Goal: Task Accomplishment & Management: Use online tool/utility

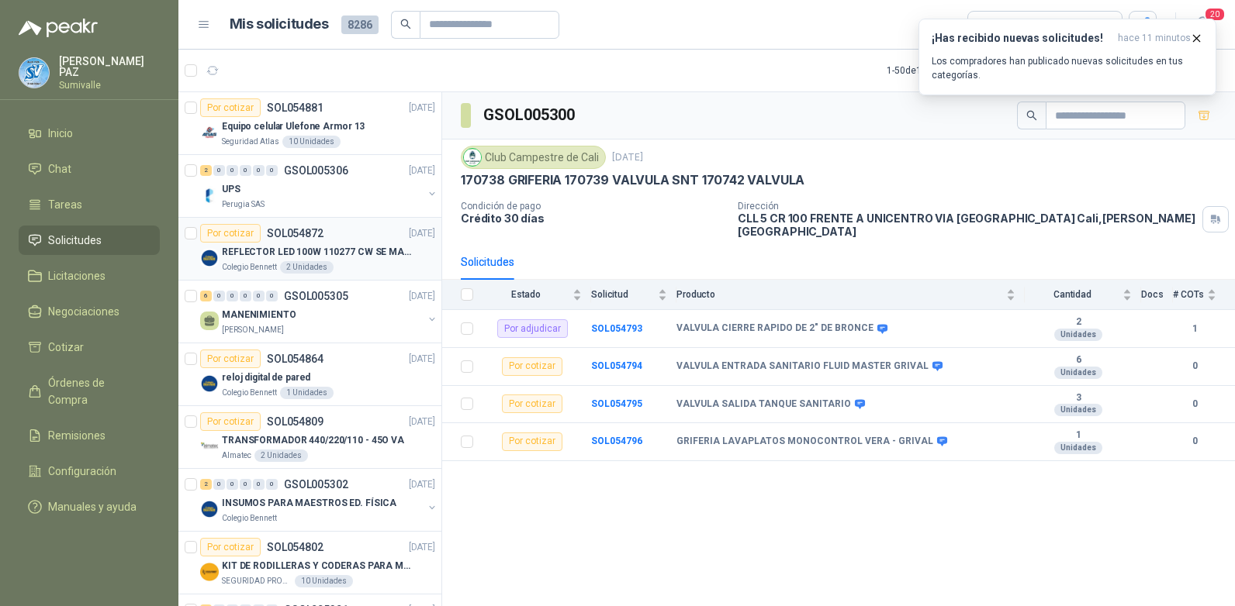
click at [327, 244] on div "REFLECTOR LED 100W 110277 CW SE MARCA: PILA BY PHILIPS" at bounding box center [328, 252] width 213 height 19
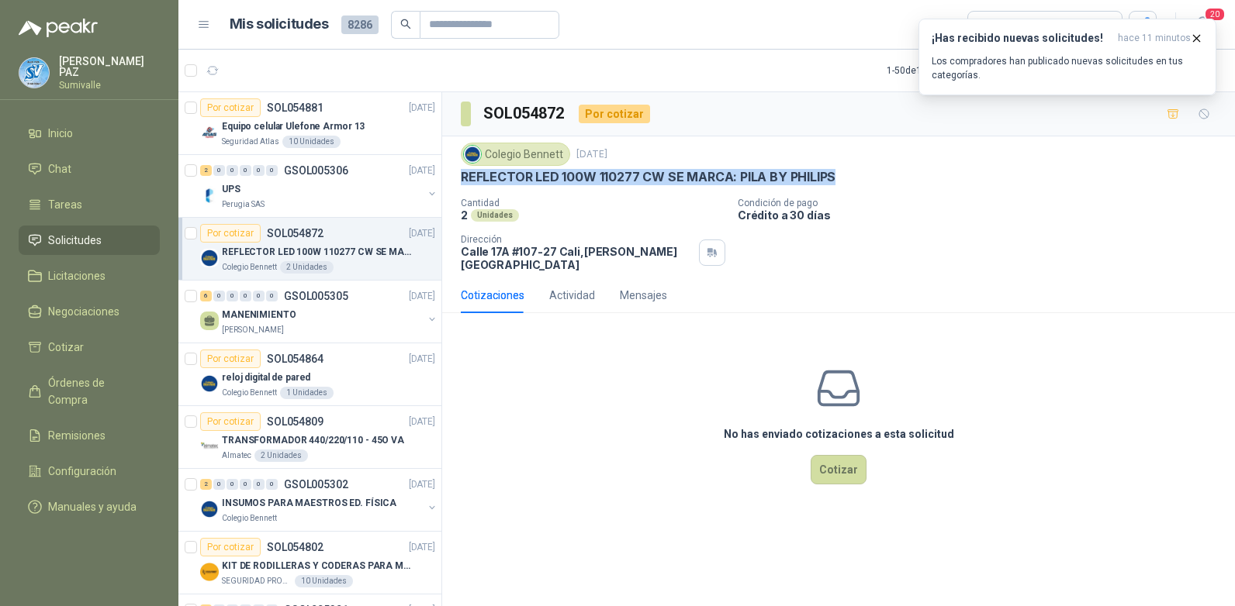
drag, startPoint x: 461, startPoint y: 174, endPoint x: 852, endPoint y: 170, distance: 390.9
click at [852, 170] on div "REFLECTOR LED 100W 110277 CW SE MARCA: PILA BY PHILIPS" at bounding box center [838, 177] width 755 height 16
copy p "REFLECTOR LED 100W 110277 CW SE MARCA: PILA BY PHILIPS"
click at [841, 455] on button "Cotizar" at bounding box center [838, 469] width 56 height 29
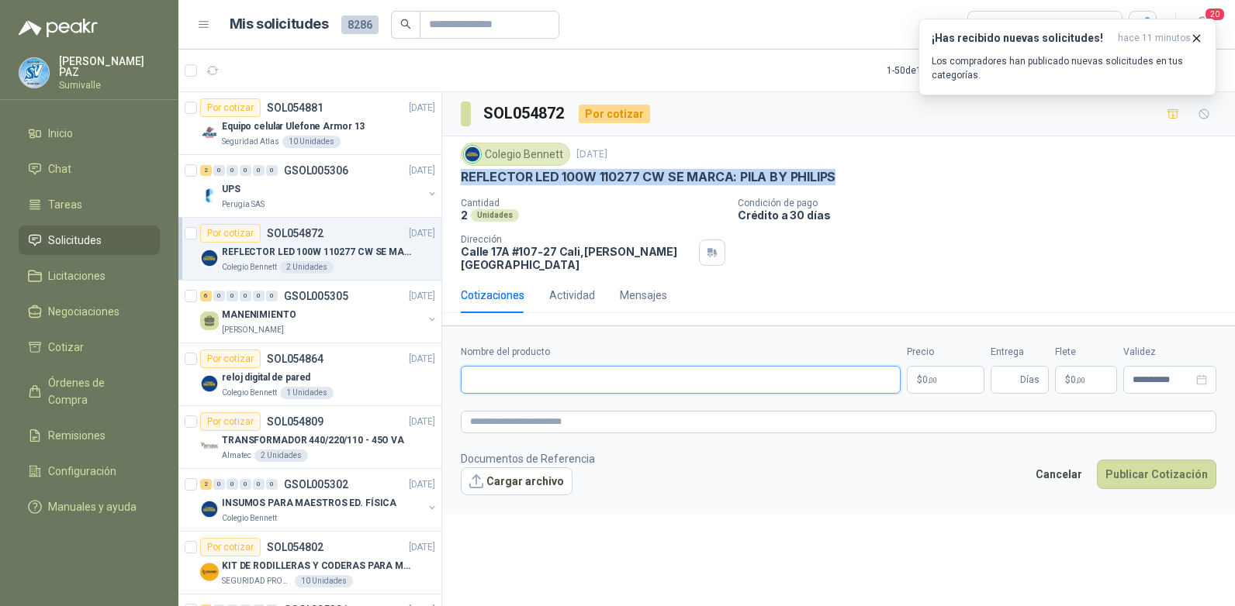
click at [513, 366] on input "Nombre del producto" at bounding box center [681, 380] width 440 height 28
paste input "**********"
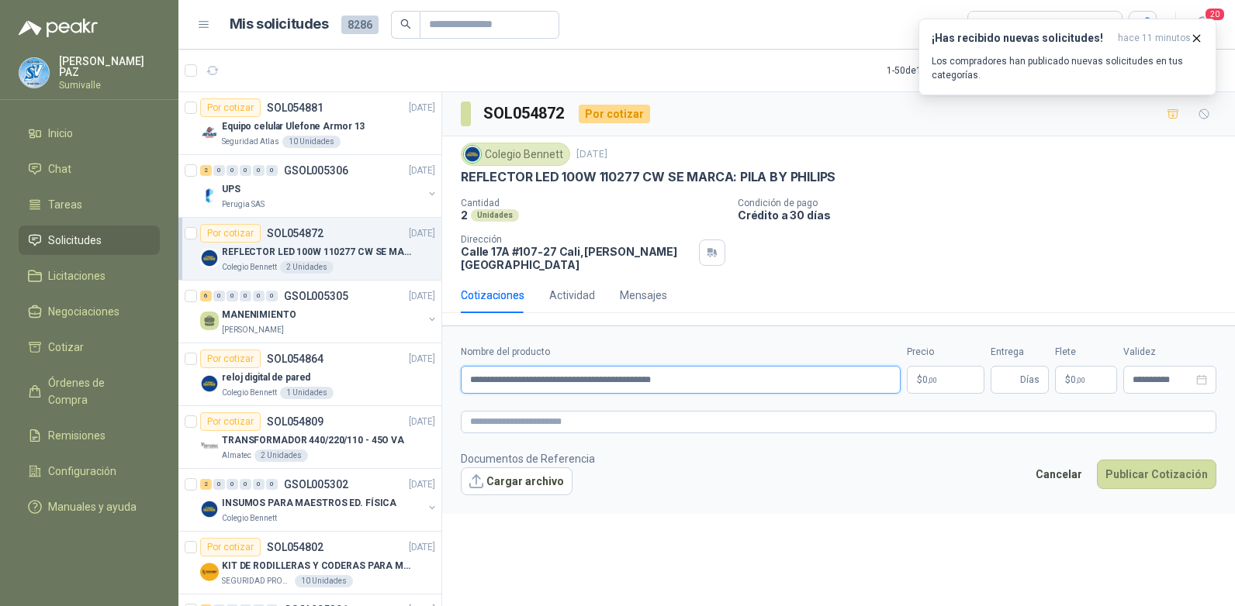
type input "**********"
click at [963, 368] on body "[PERSON_NAME] Inicio Chat Tareas Solicitudes Licitaciones Negociaciones Cotizar…" at bounding box center [617, 303] width 1235 height 606
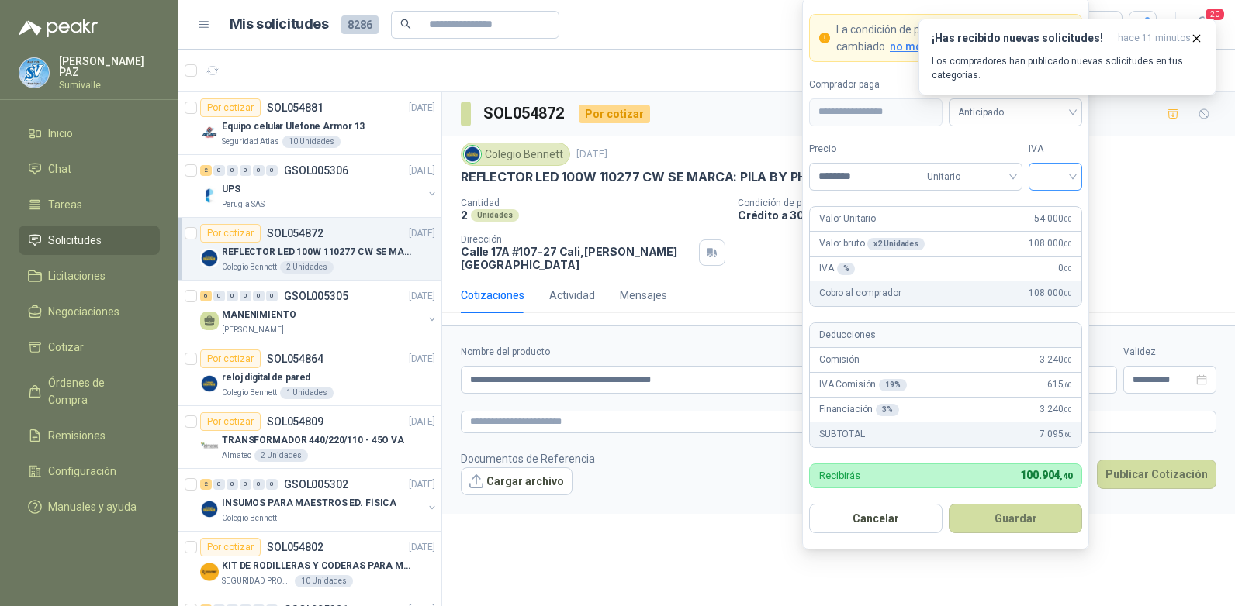
type input "********"
click at [1040, 164] on input "search" at bounding box center [1055, 175] width 35 height 23
click at [1051, 207] on div "19%" at bounding box center [1055, 208] width 29 height 17
click at [1023, 114] on span "Anticipado" at bounding box center [1015, 112] width 115 height 23
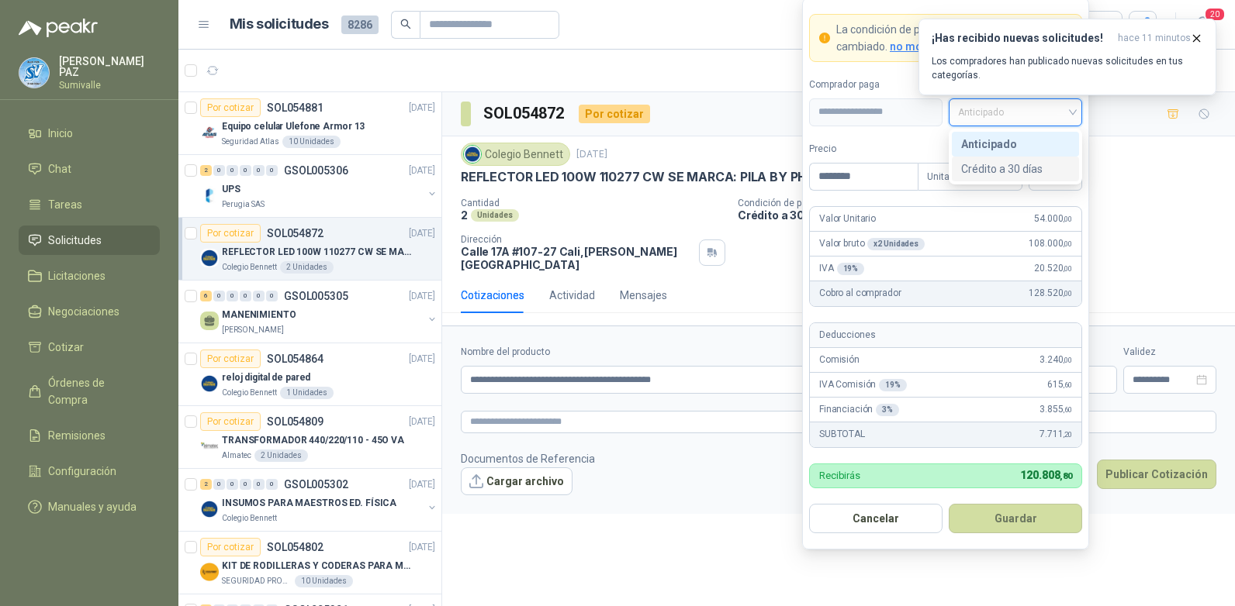
click at [1019, 161] on div "Crédito a 30 días" at bounding box center [1015, 169] width 109 height 17
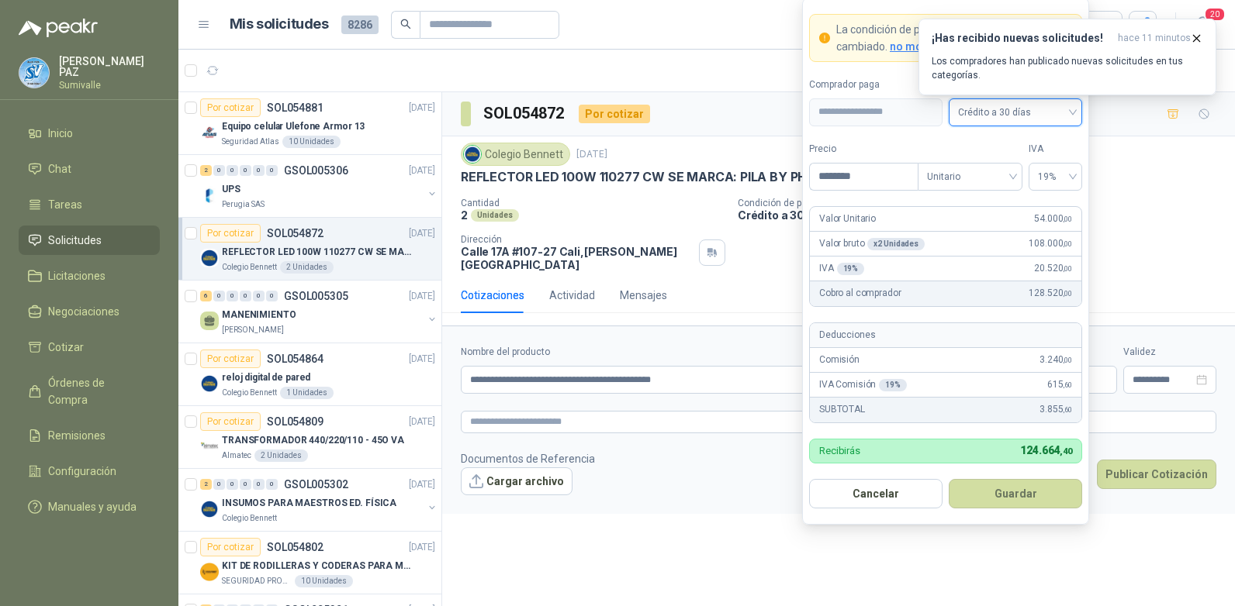
click at [995, 492] on button "Guardar" at bounding box center [1014, 493] width 133 height 29
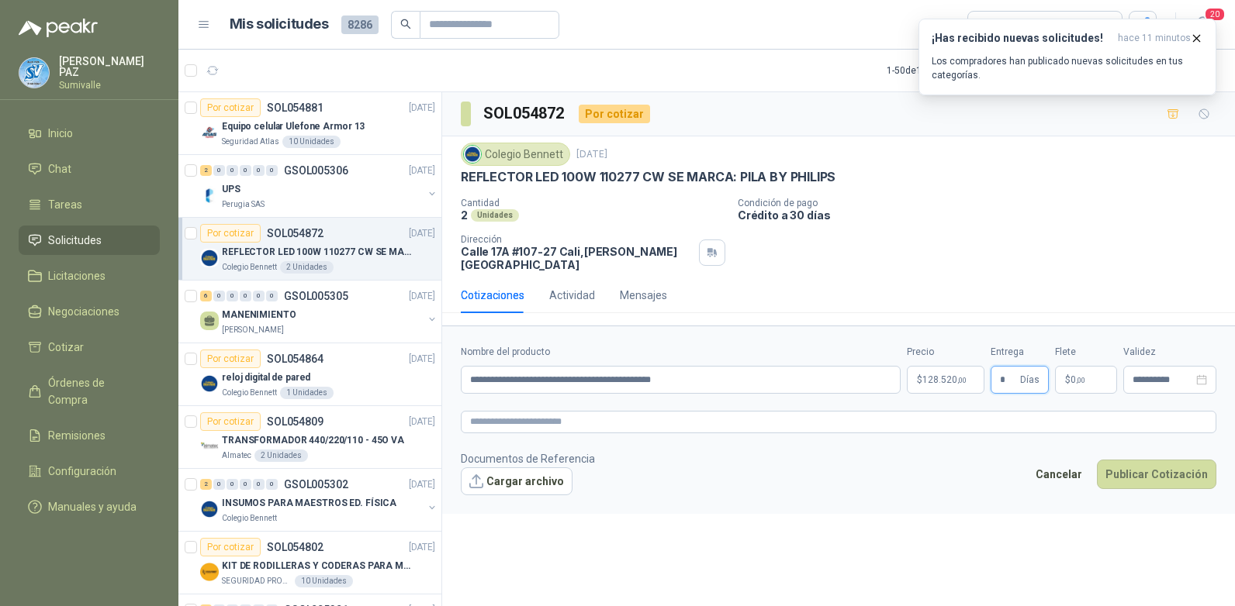
type input "*"
click at [1101, 349] on label "Flete" at bounding box center [1086, 352] width 62 height 15
click at [1085, 376] on span ",00" at bounding box center [1080, 380] width 9 height 9
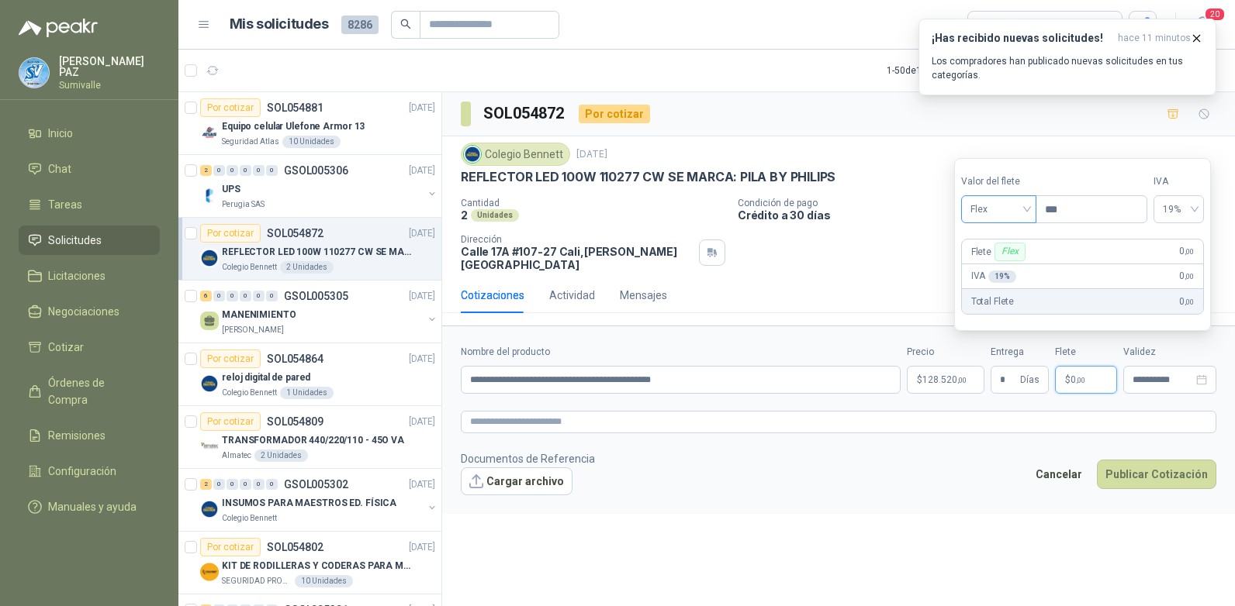
click at [1003, 212] on span "Flex" at bounding box center [998, 209] width 57 height 23
click at [993, 257] on div "Incluido" at bounding box center [1000, 266] width 72 height 25
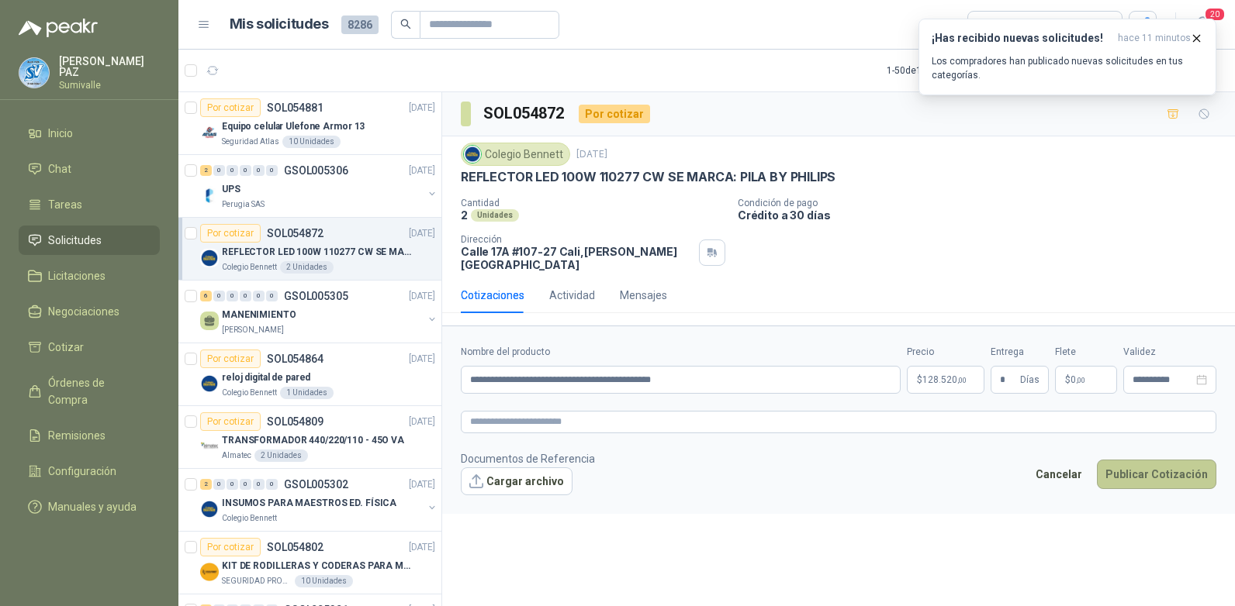
click at [1152, 460] on button "Publicar Cotización" at bounding box center [1156, 474] width 119 height 29
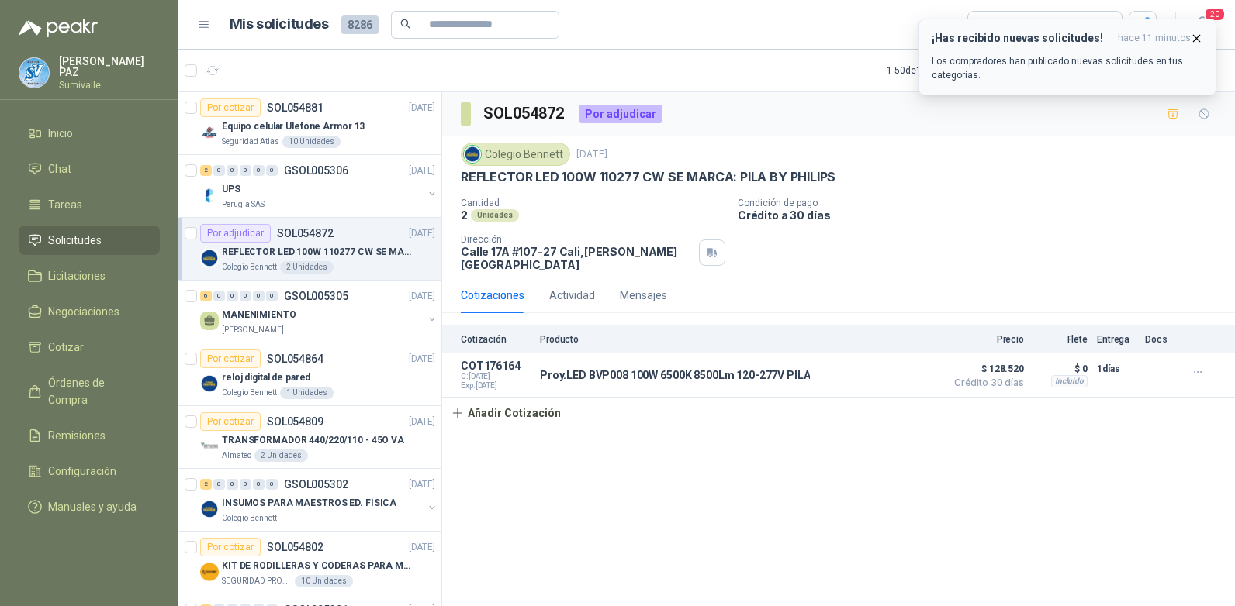
click at [1194, 40] on icon "button" at bounding box center [1196, 38] width 13 height 13
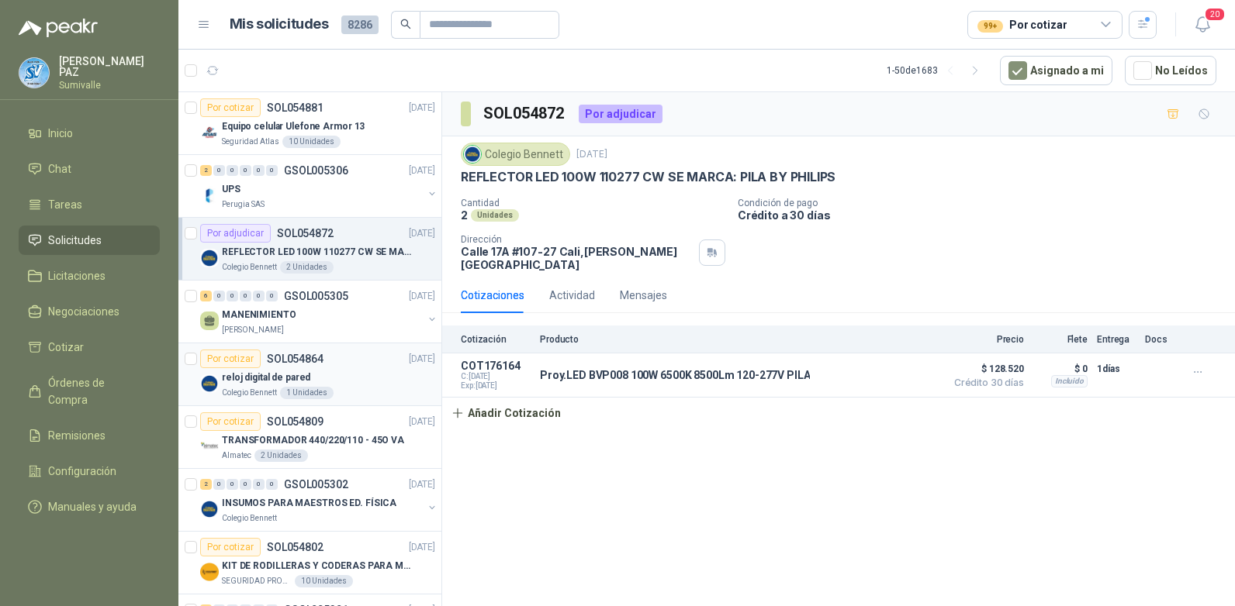
click at [335, 379] on div "reloj digital de pared" at bounding box center [328, 377] width 213 height 19
